Goal: Task Accomplishment & Management: Complete application form

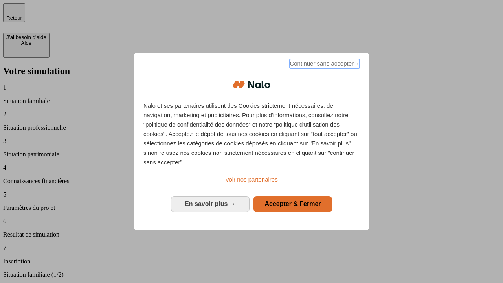
click at [324, 65] on span "Continuer sans accepter →" at bounding box center [324, 63] width 70 height 9
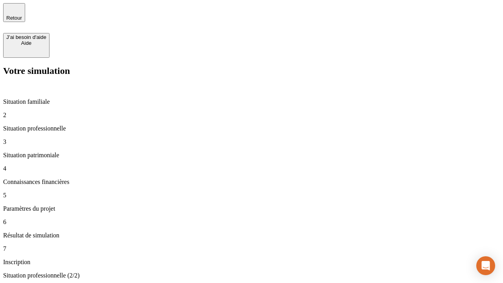
type input "30 000"
type input "40 000"
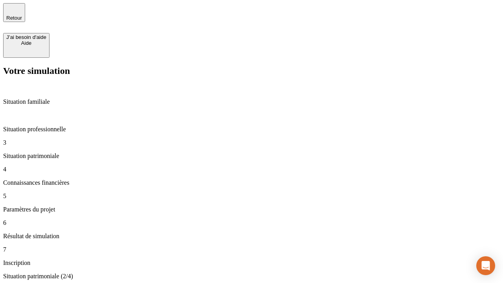
type input "1 100"
type input "20"
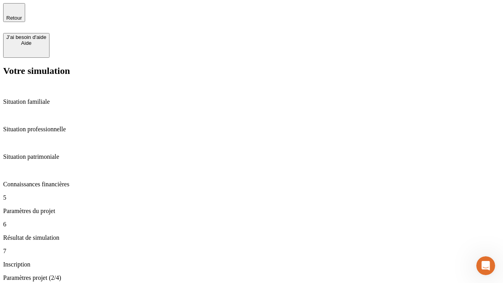
type input "40"
type input "50 000"
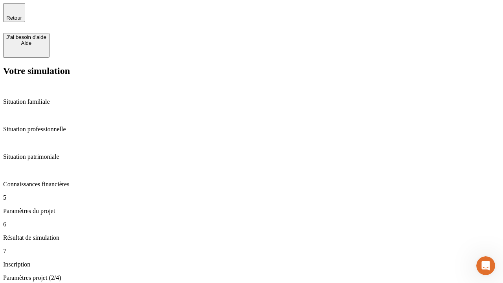
type input "640"
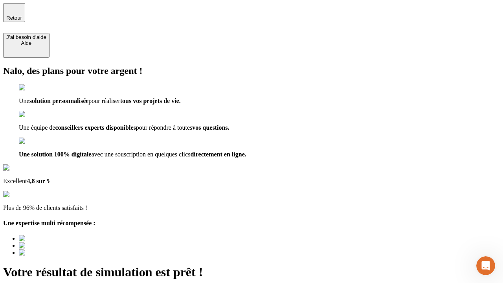
type input "[EMAIL_ADDRESS][DOMAIN_NAME]"
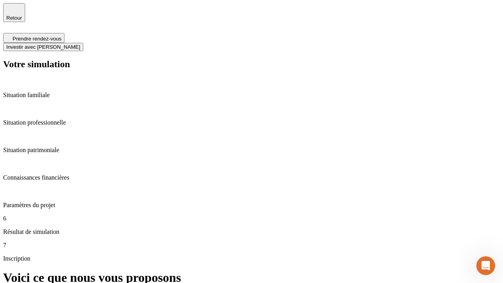
click at [80, 44] on span "Investir avec [PERSON_NAME]" at bounding box center [43, 47] width 74 height 6
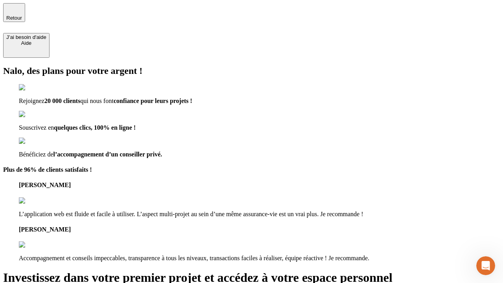
type input "[EMAIL_ADDRESS][DOMAIN_NAME]"
